Goal: Information Seeking & Learning: Learn about a topic

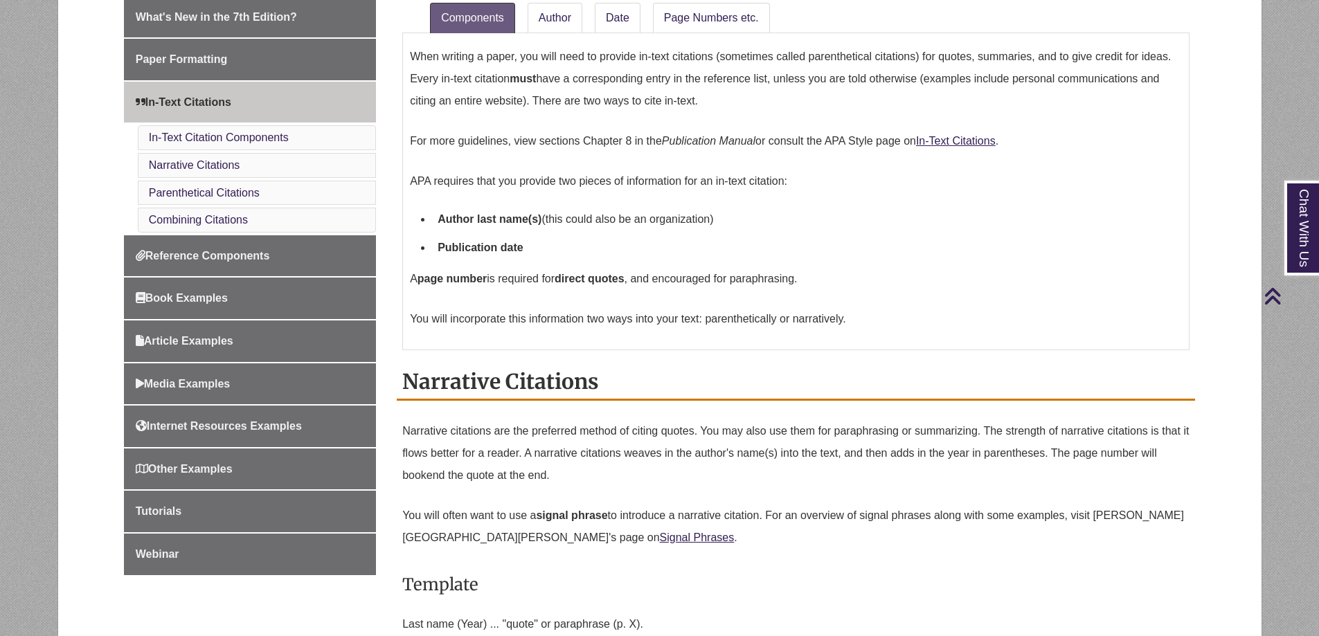
scroll to position [485, 0]
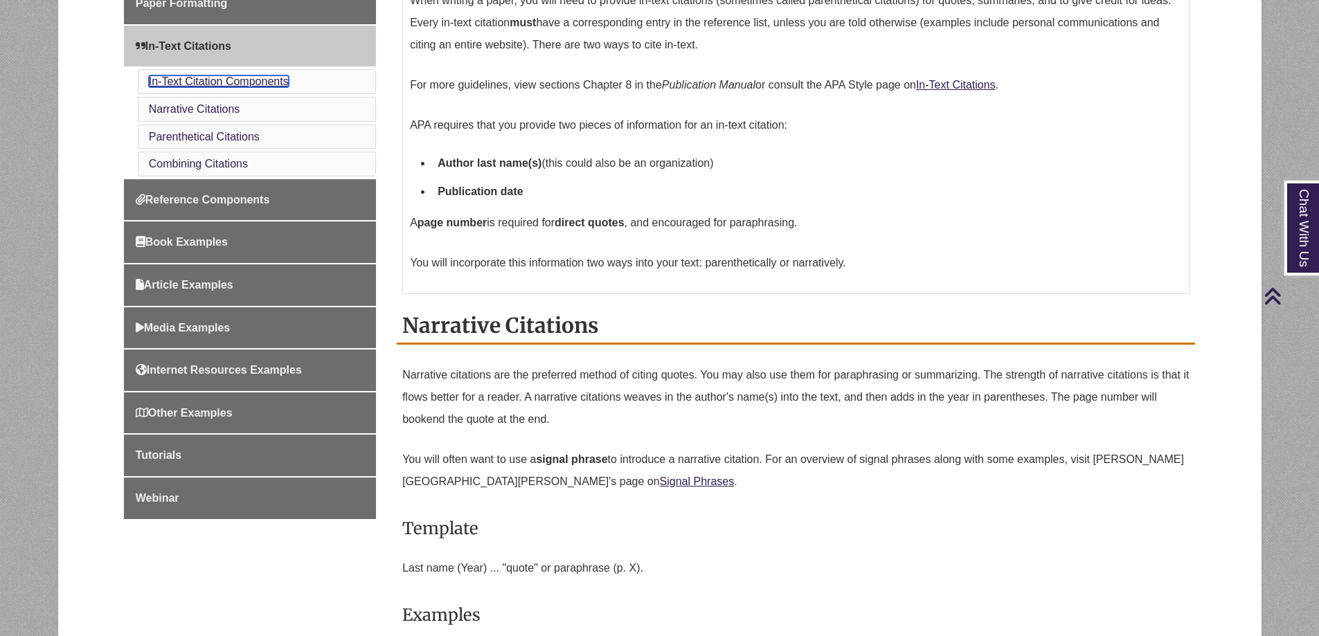
click at [264, 87] on link "In-Text Citation Components" at bounding box center [219, 81] width 140 height 12
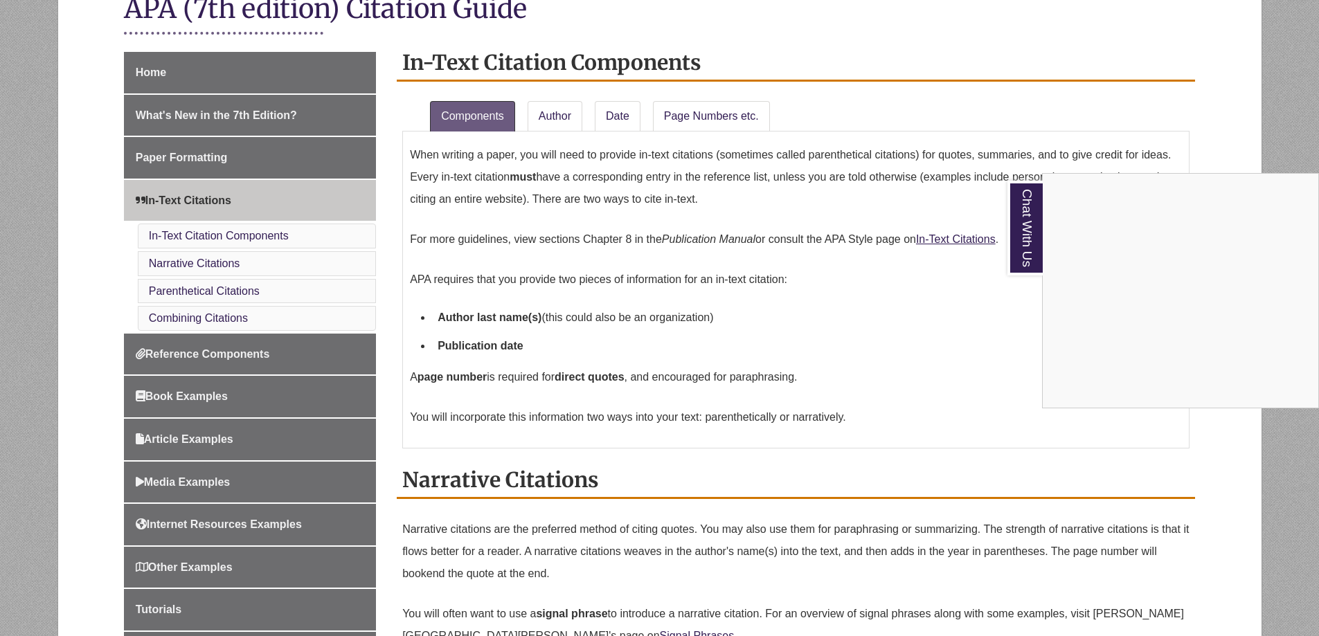
scroll to position [306, 0]
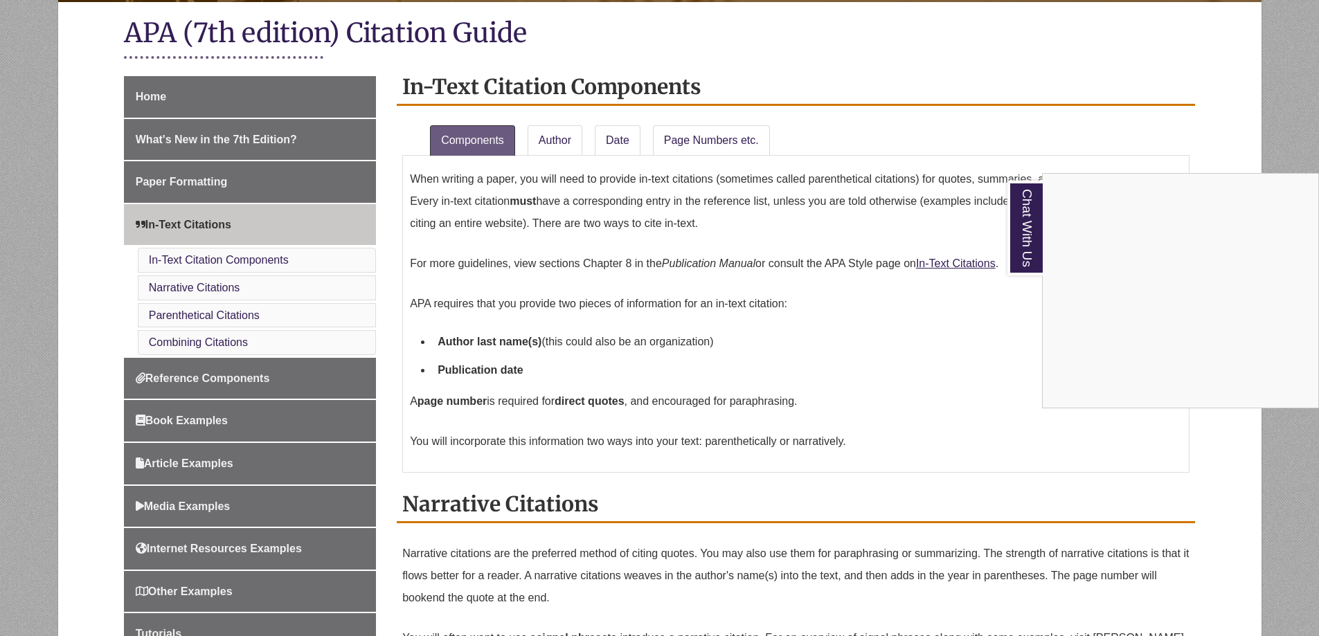
click at [702, 141] on div "Chat With Us" at bounding box center [659, 318] width 1319 height 636
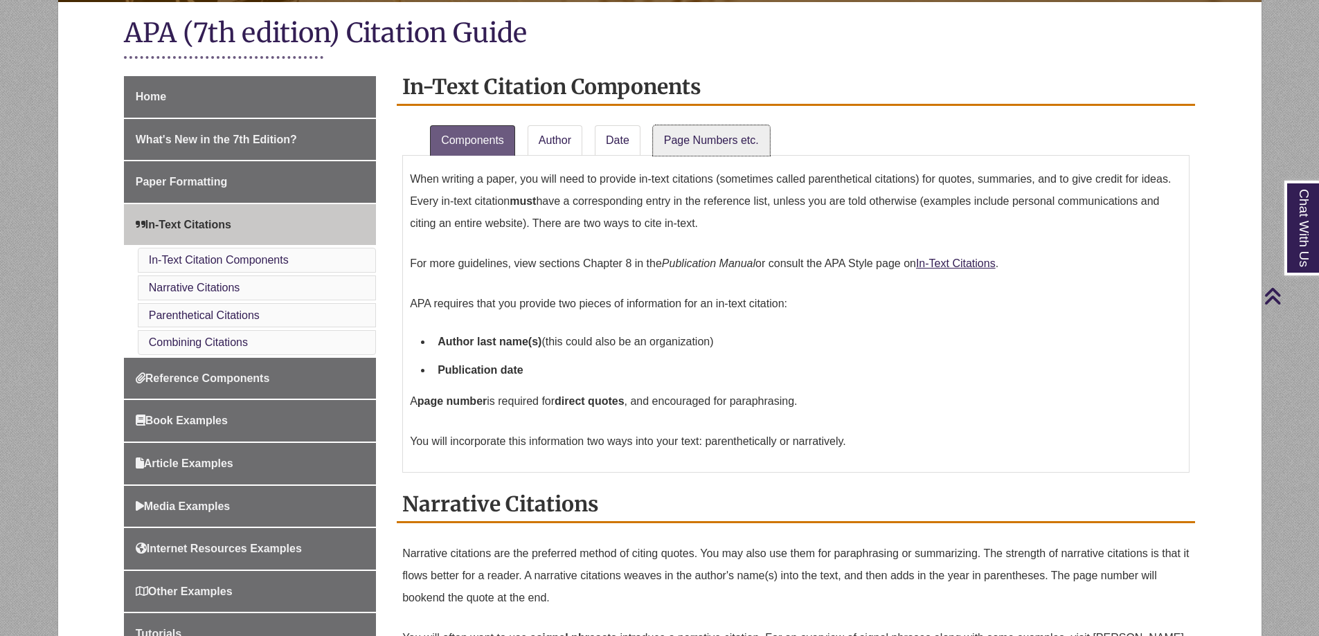
click at [702, 141] on link "Page Numbers etc." at bounding box center [711, 140] width 117 height 30
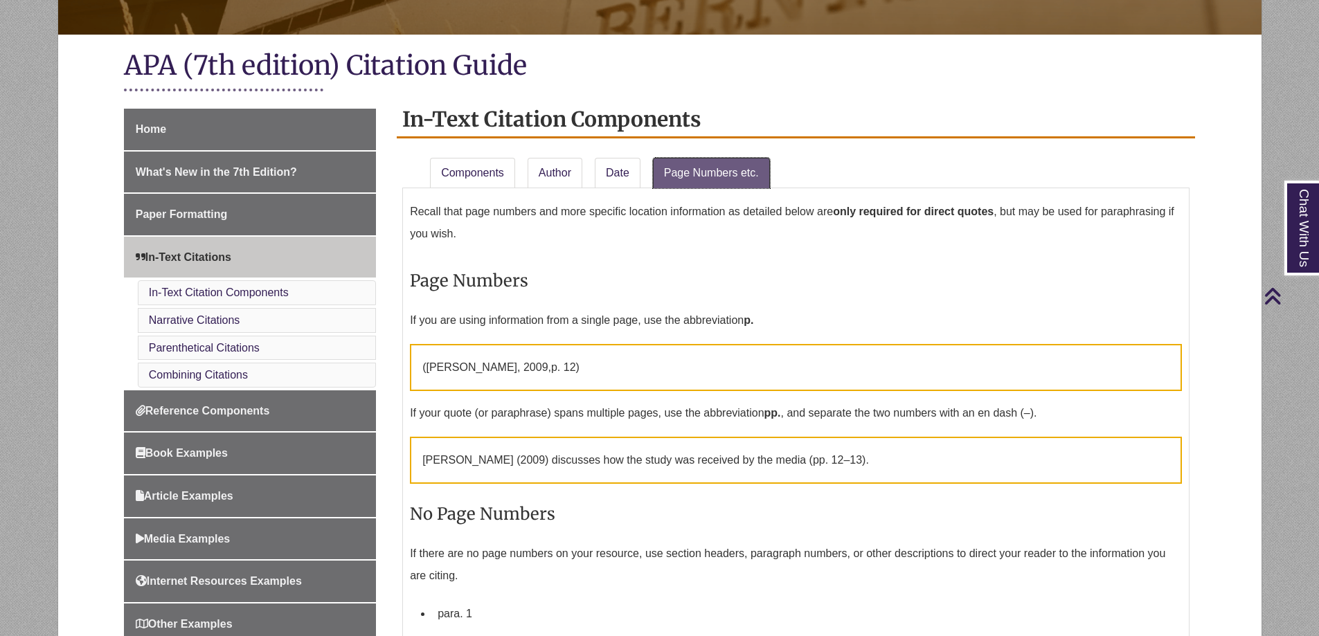
scroll to position [237, 0]
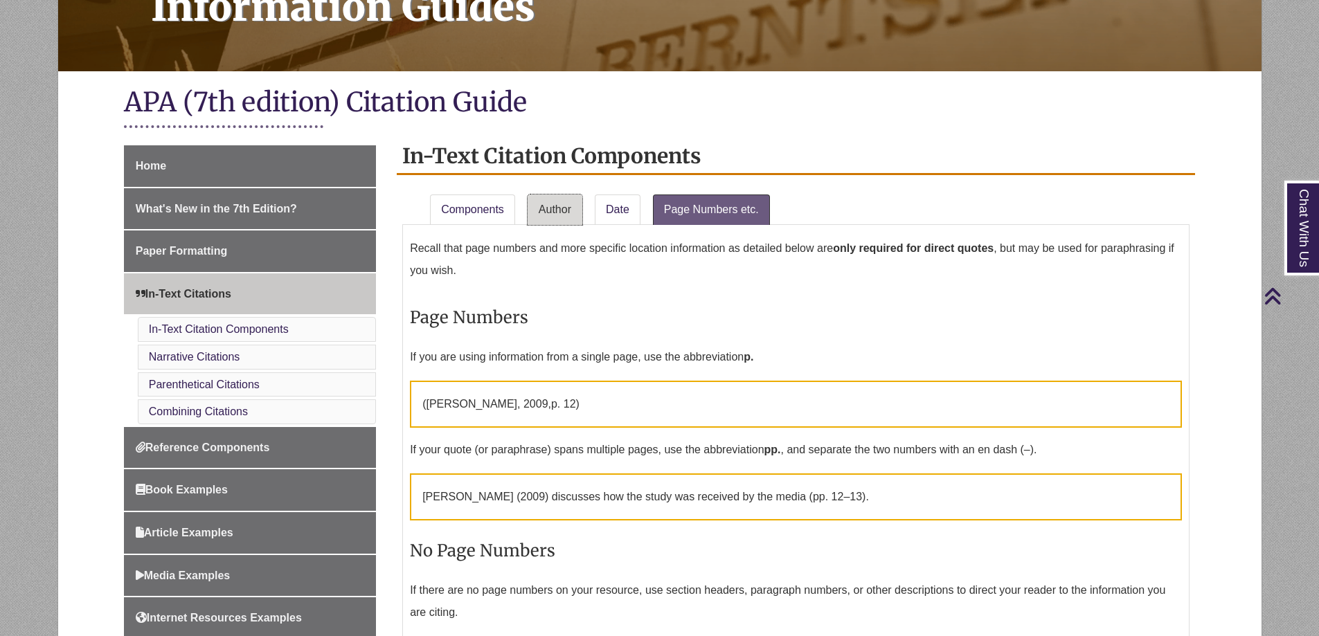
click at [549, 206] on link "Author" at bounding box center [555, 210] width 55 height 30
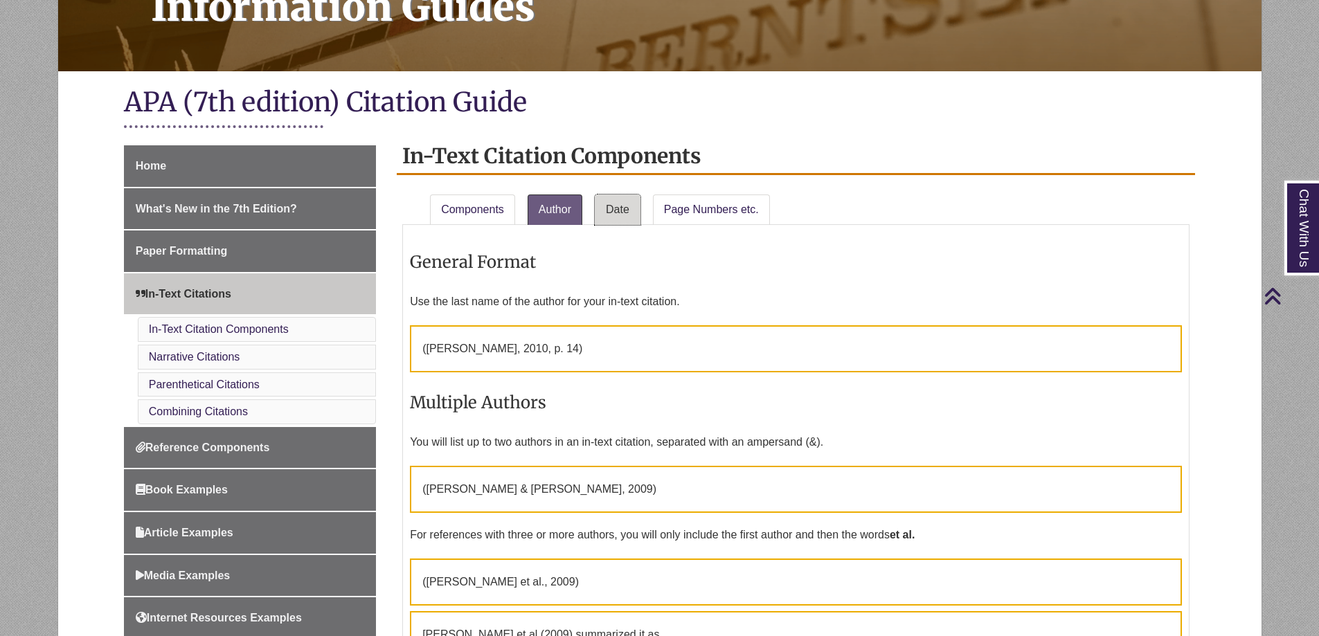
click at [613, 199] on link "Date" at bounding box center [618, 210] width 46 height 30
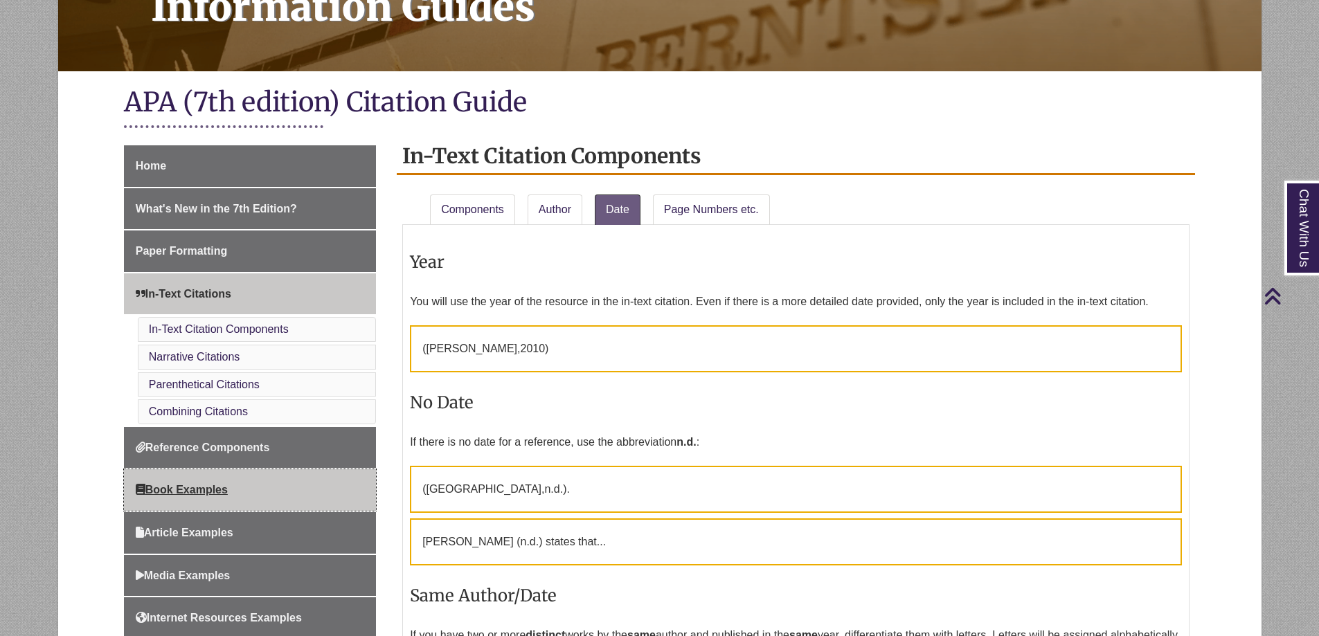
click at [225, 487] on span "Book Examples" at bounding box center [182, 490] width 92 height 12
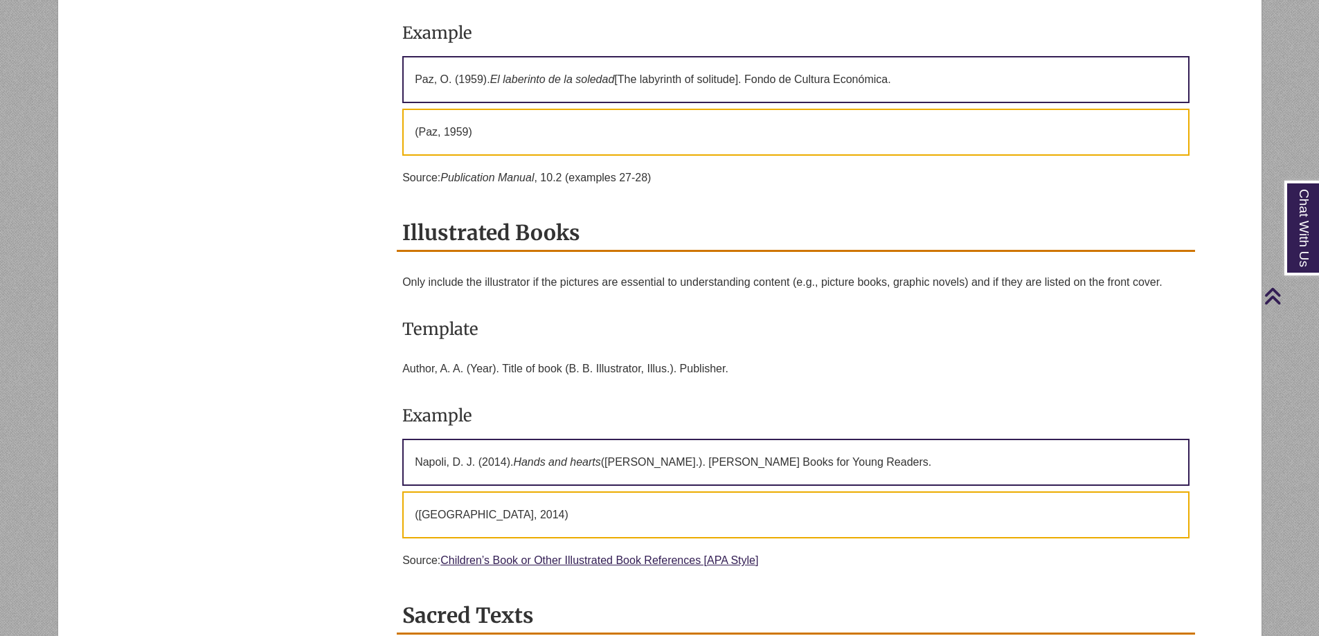
scroll to position [4847, 0]
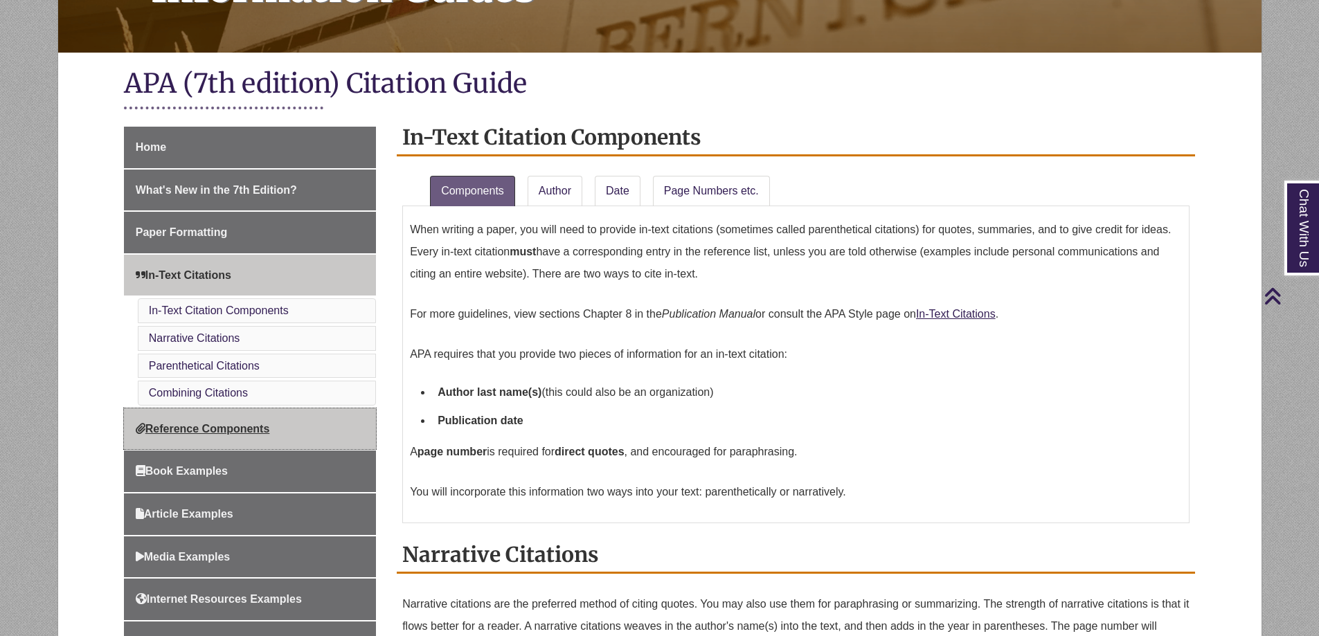
scroll to position [320, 0]
